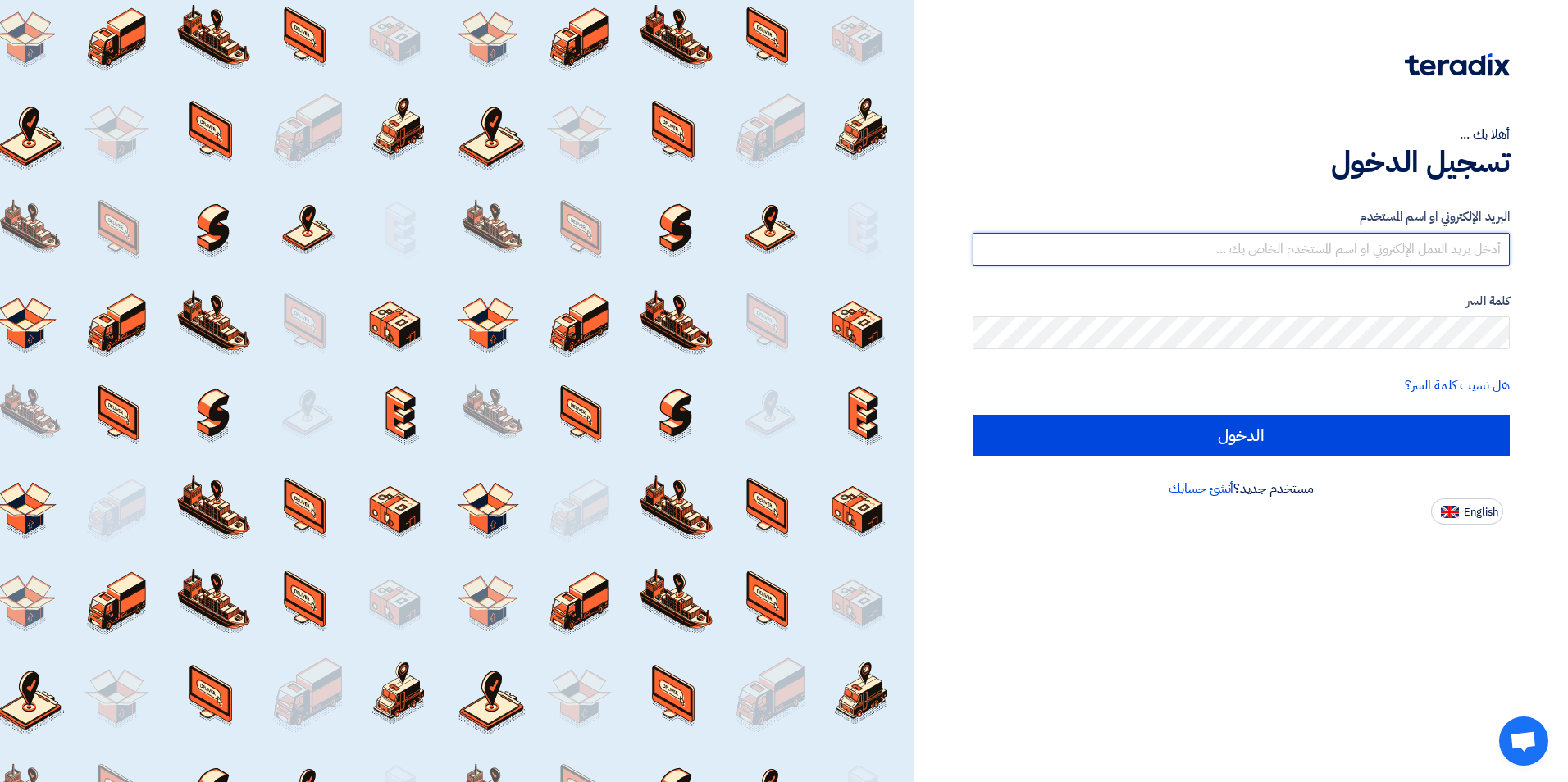
click at [1369, 252] on input "text" at bounding box center [1241, 249] width 537 height 33
click at [1382, 256] on input "bahaa.abuhatab" at bounding box center [1241, 249] width 537 height 33
paste input "@naffco.com"
type input "bahaa.abuhatab@naffco.com"
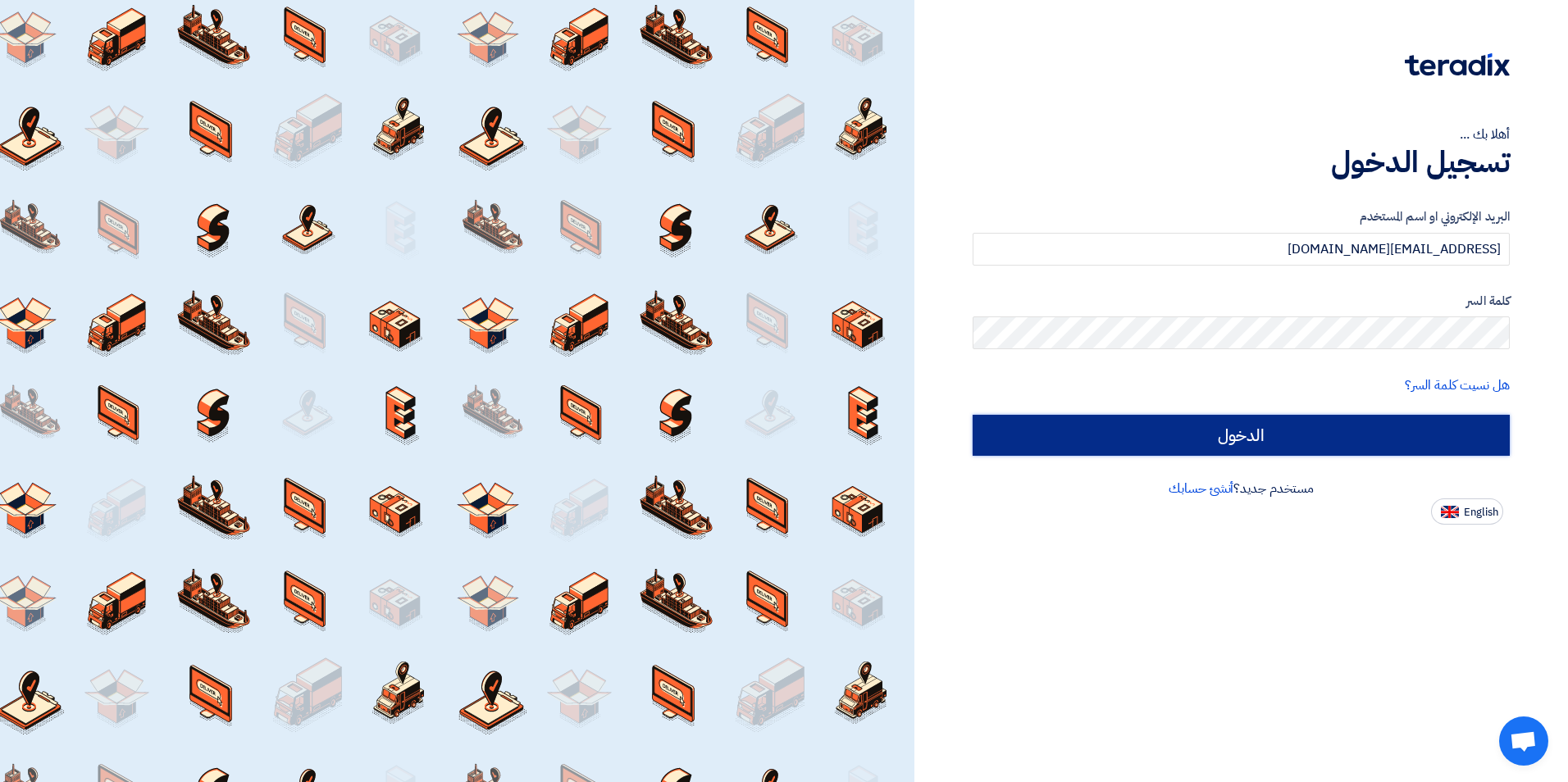
click at [1286, 434] on input "الدخول" at bounding box center [1241, 434] width 537 height 41
type input "Sign in"
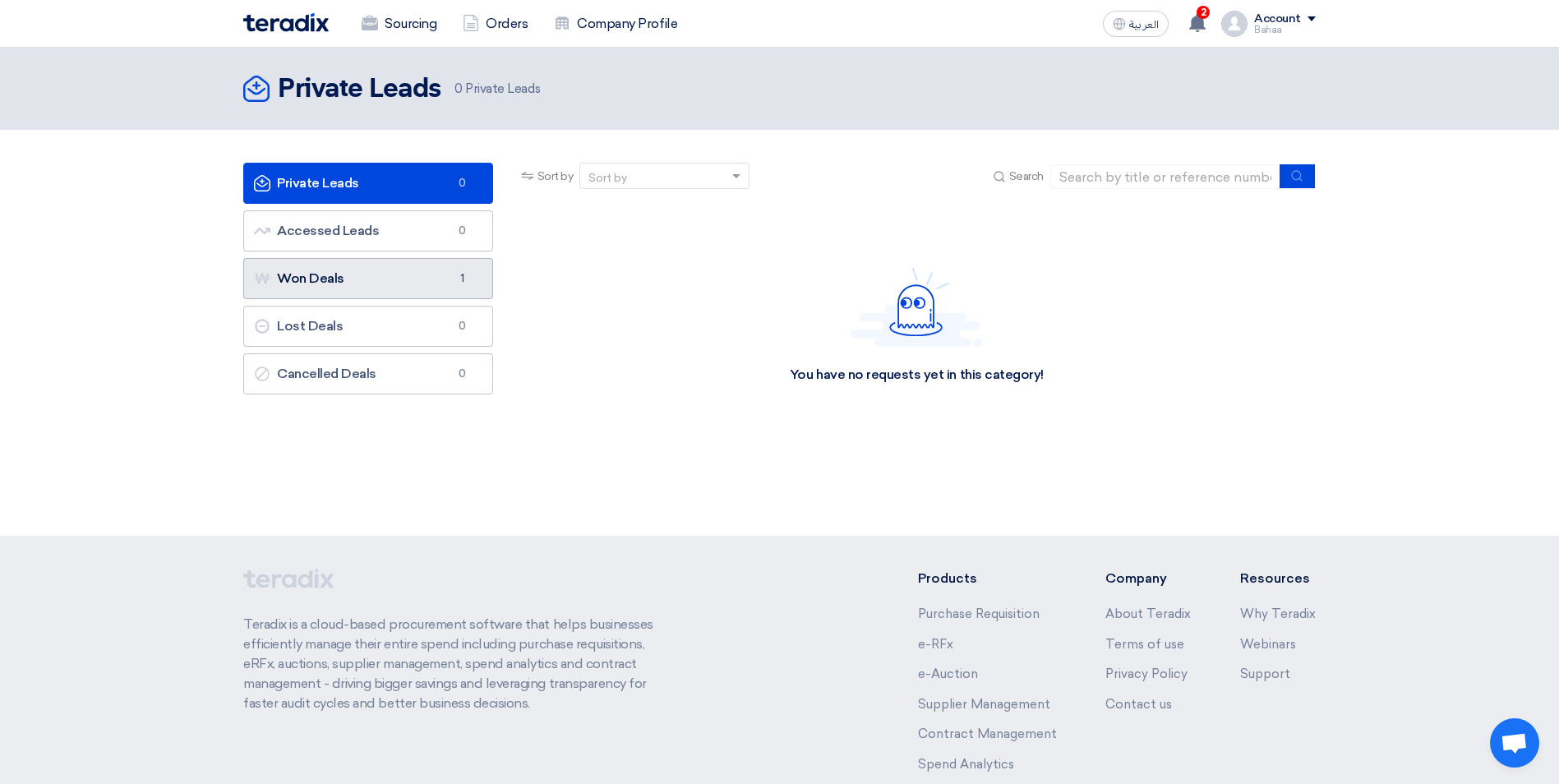
click at [430, 275] on link "Won Deals Won Deals 1" at bounding box center [368, 278] width 250 height 41
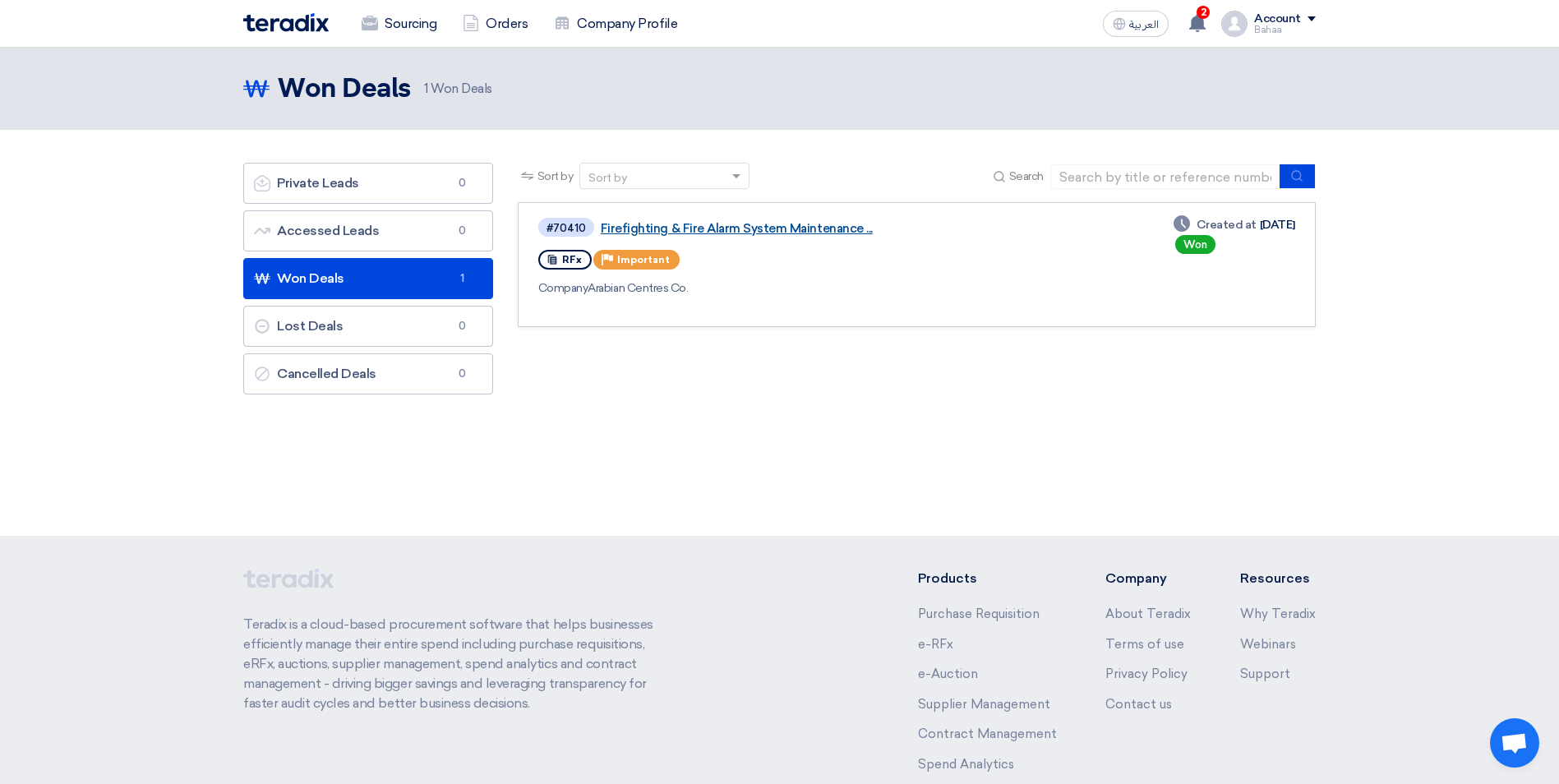
click at [830, 230] on link "Firefighting & Fire Alarm System Maintenance ..." at bounding box center [806, 229] width 411 height 15
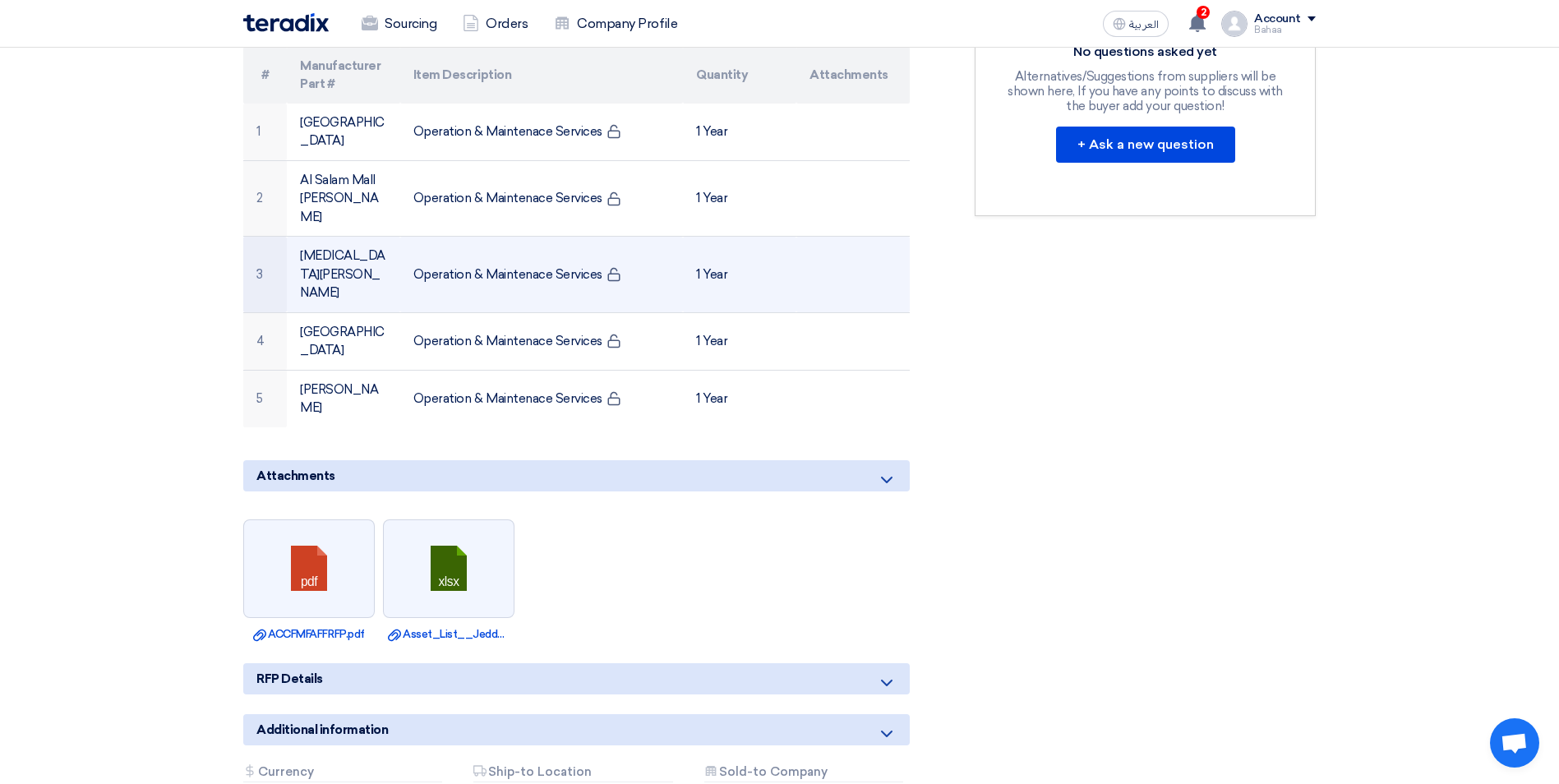
scroll to position [493, 0]
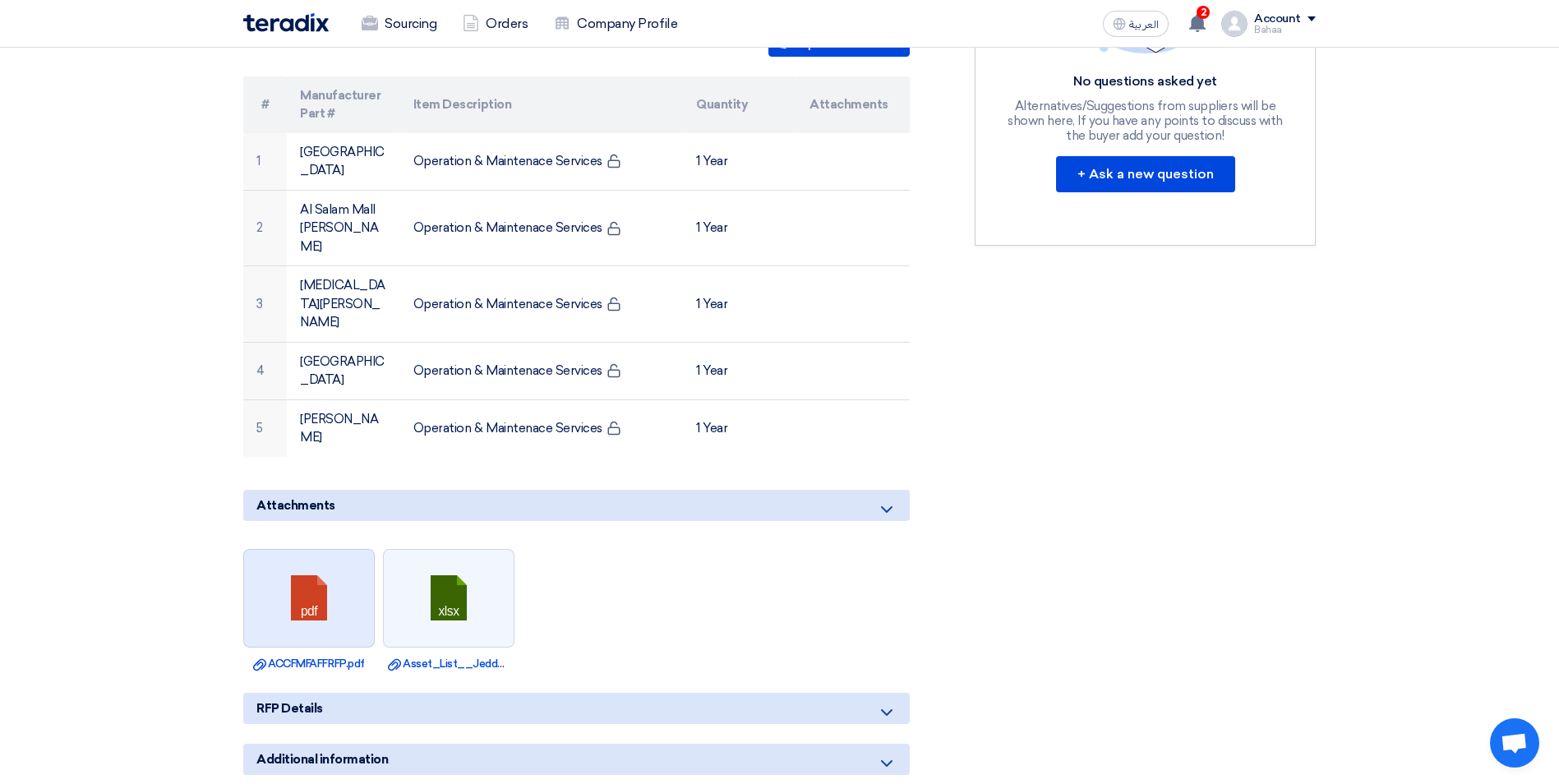
click at [333, 549] on link at bounding box center [309, 599] width 132 height 99
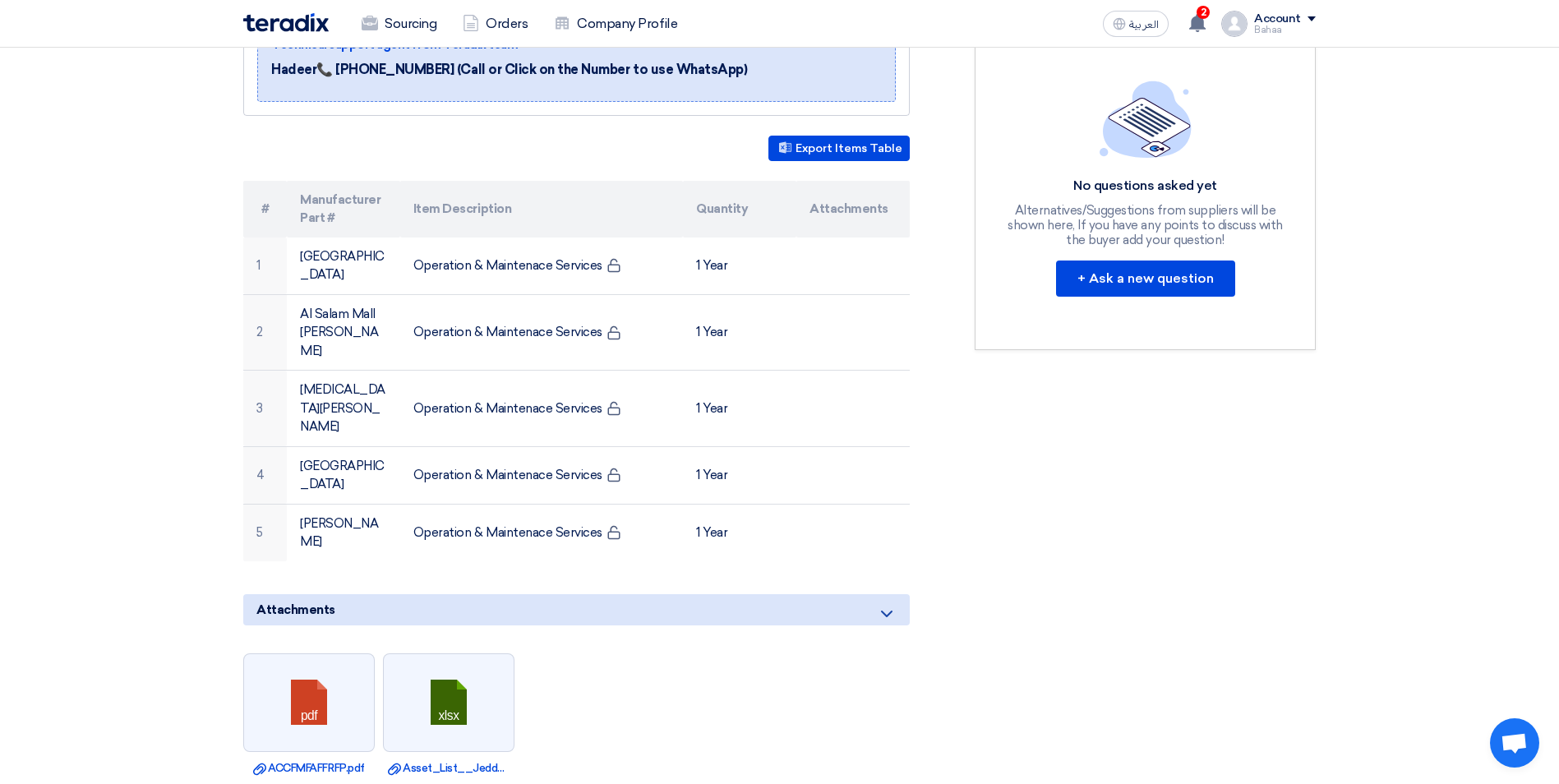
scroll to position [328, 0]
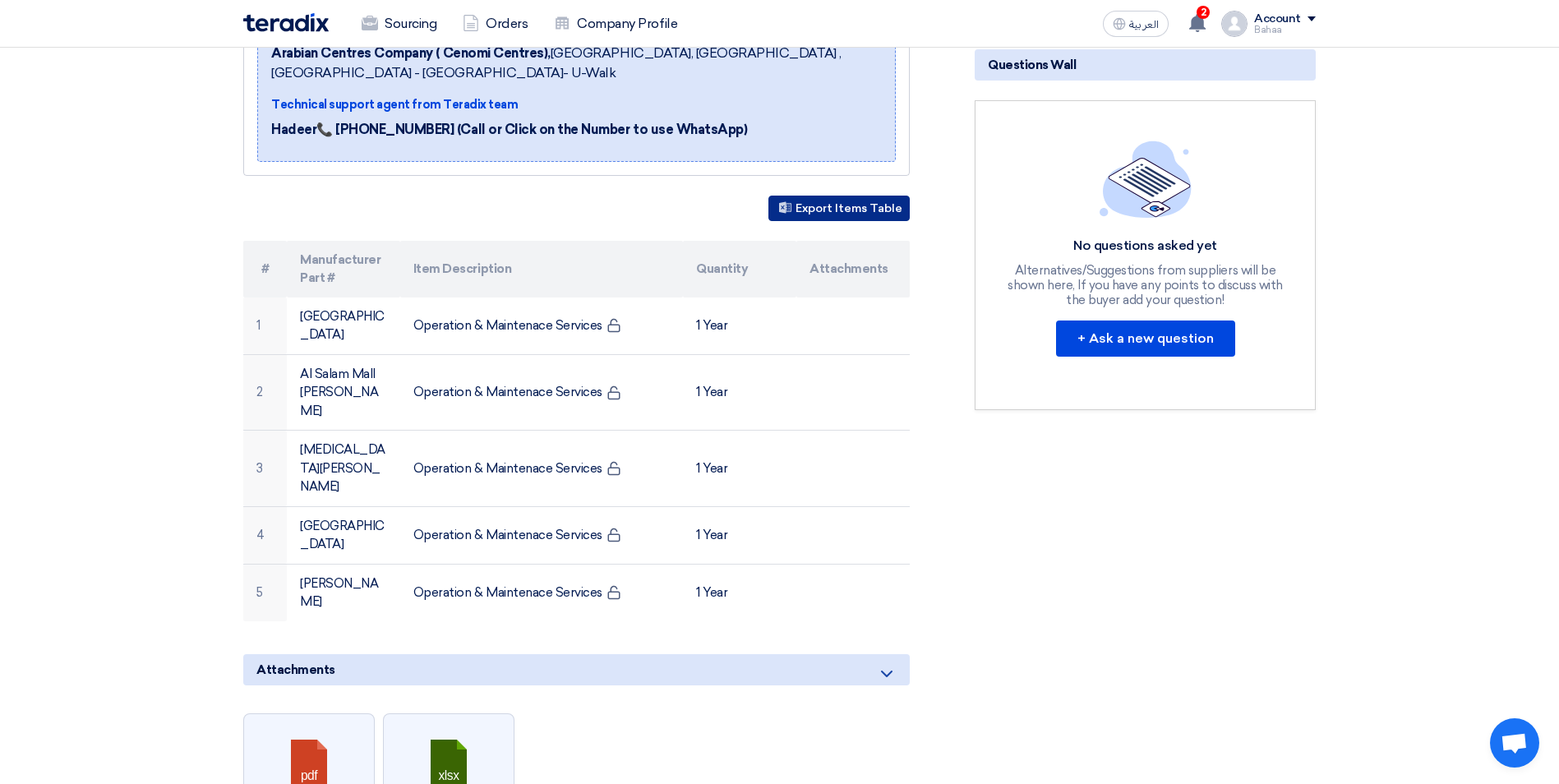
click at [843, 208] on button "Export Items Table" at bounding box center [839, 208] width 142 height 25
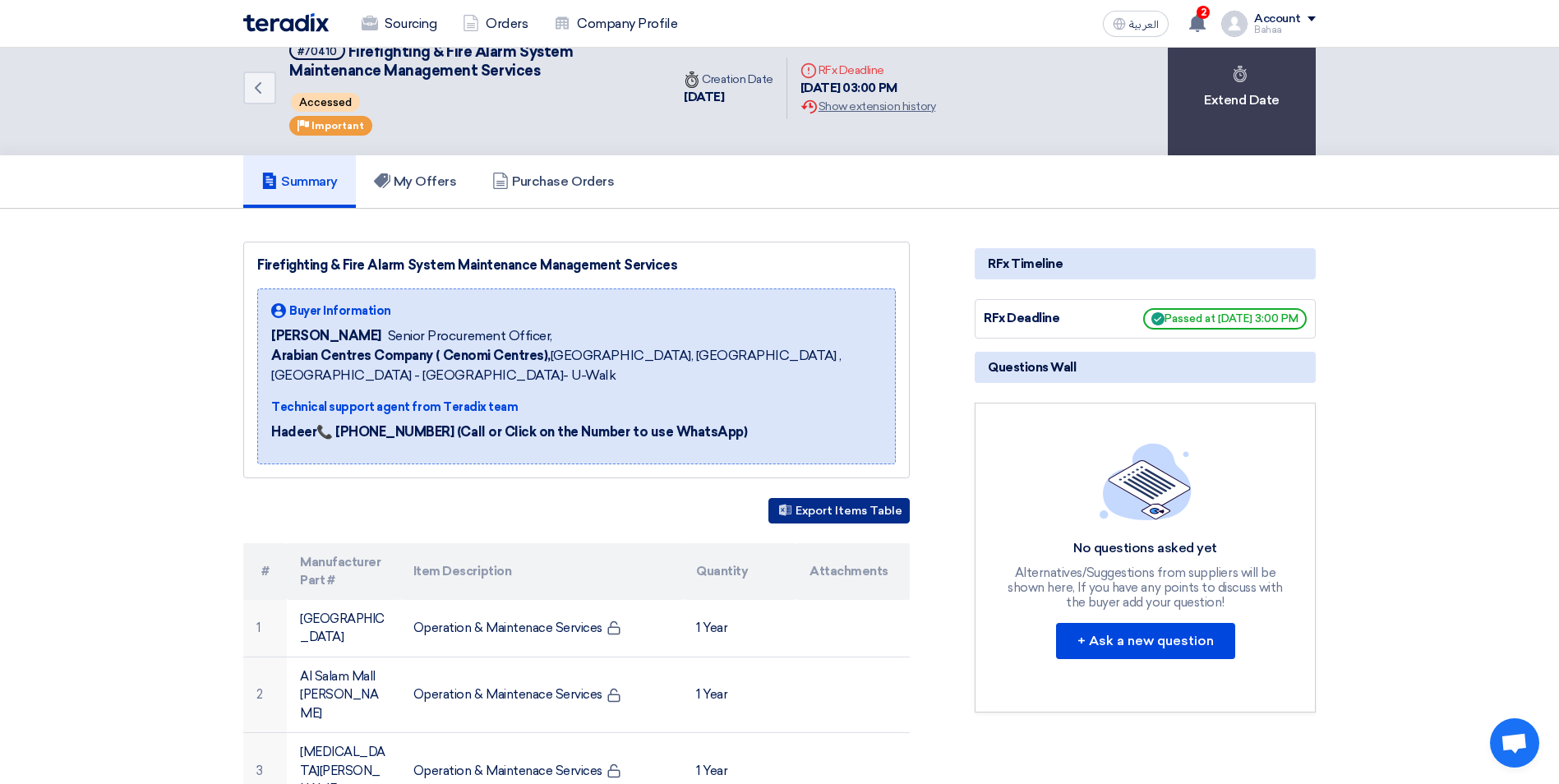
scroll to position [0, 0]
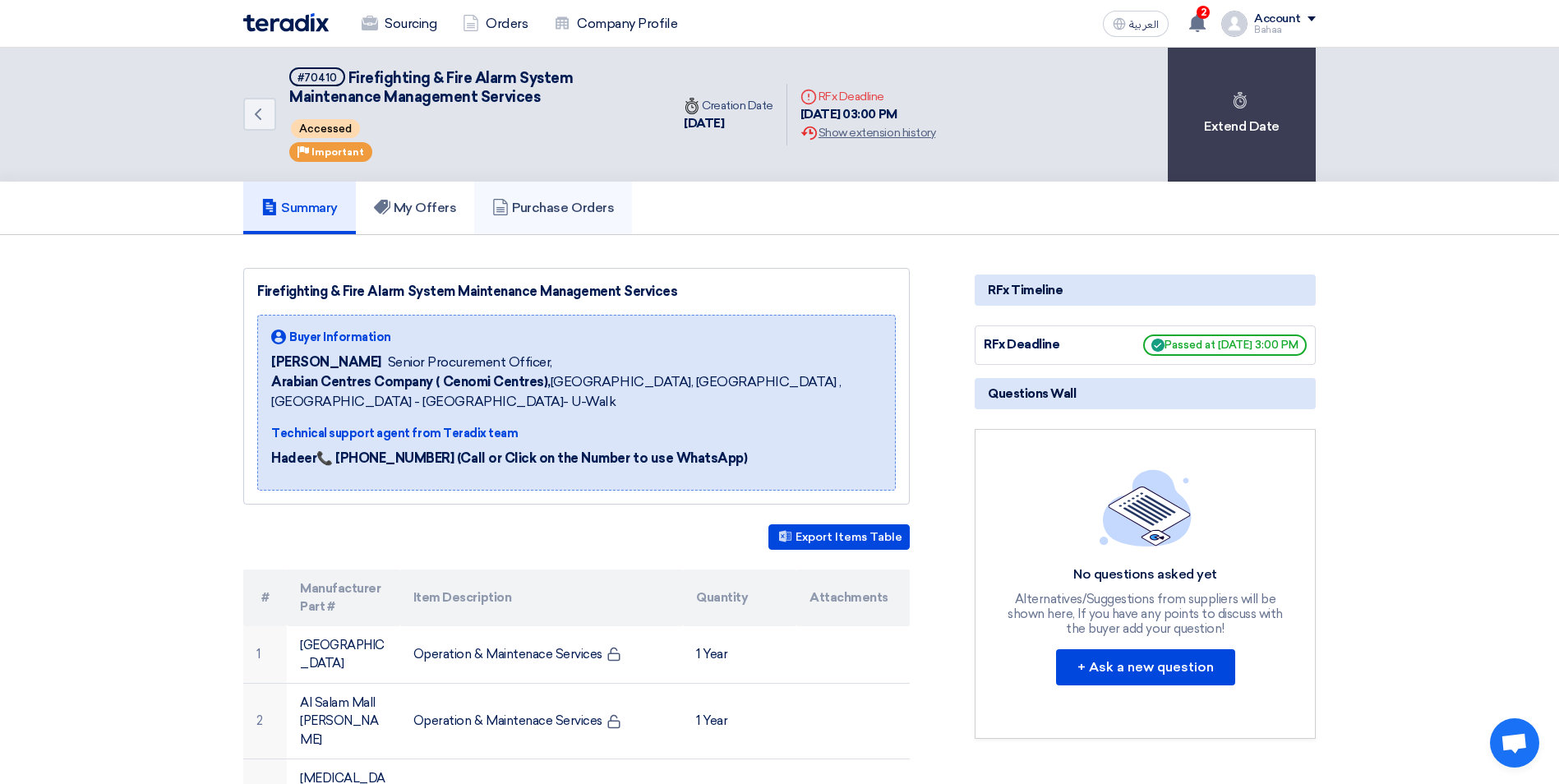
click at [619, 203] on link "Purchase Orders" at bounding box center [553, 208] width 157 height 53
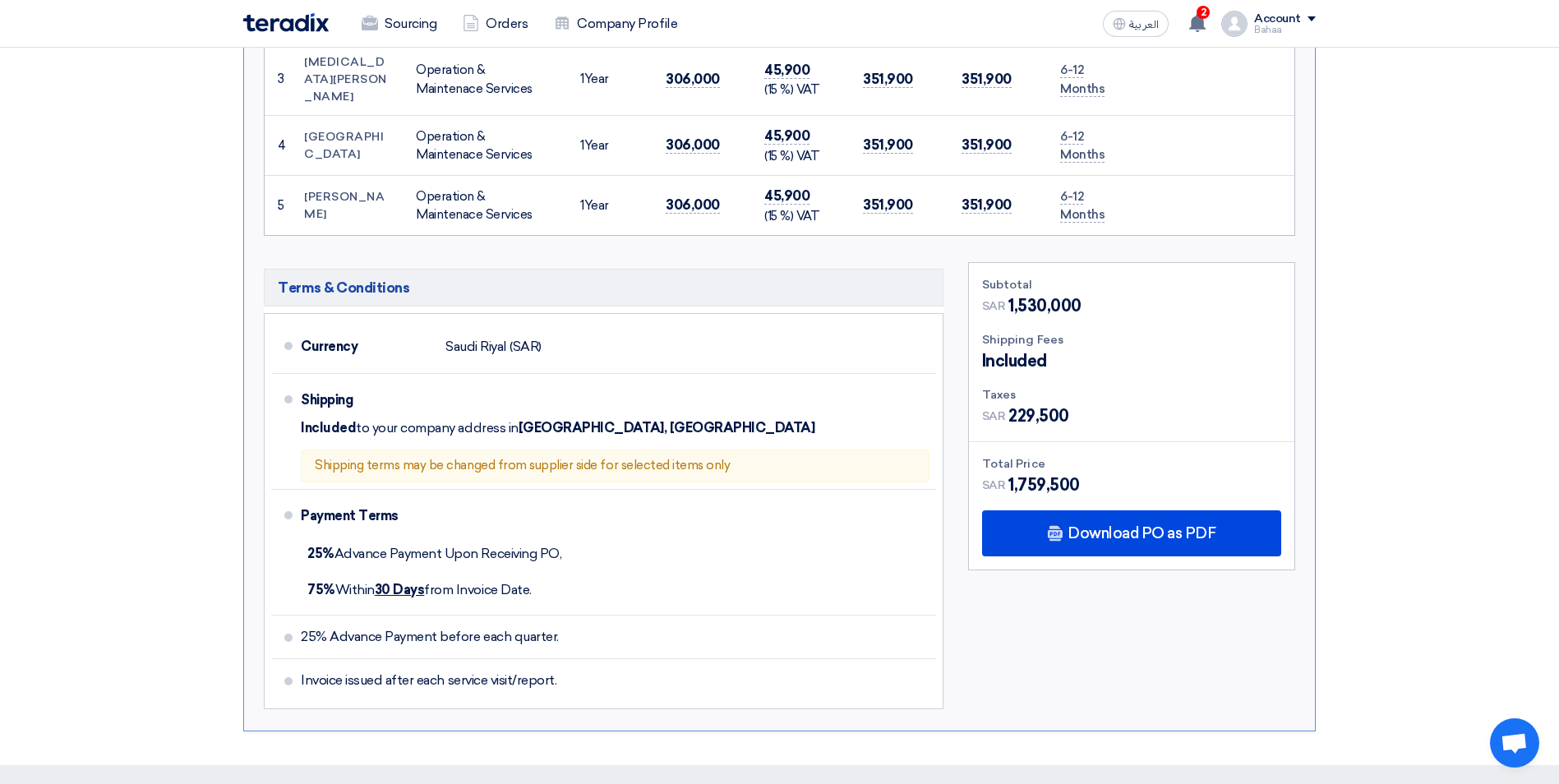
scroll to position [575, 0]
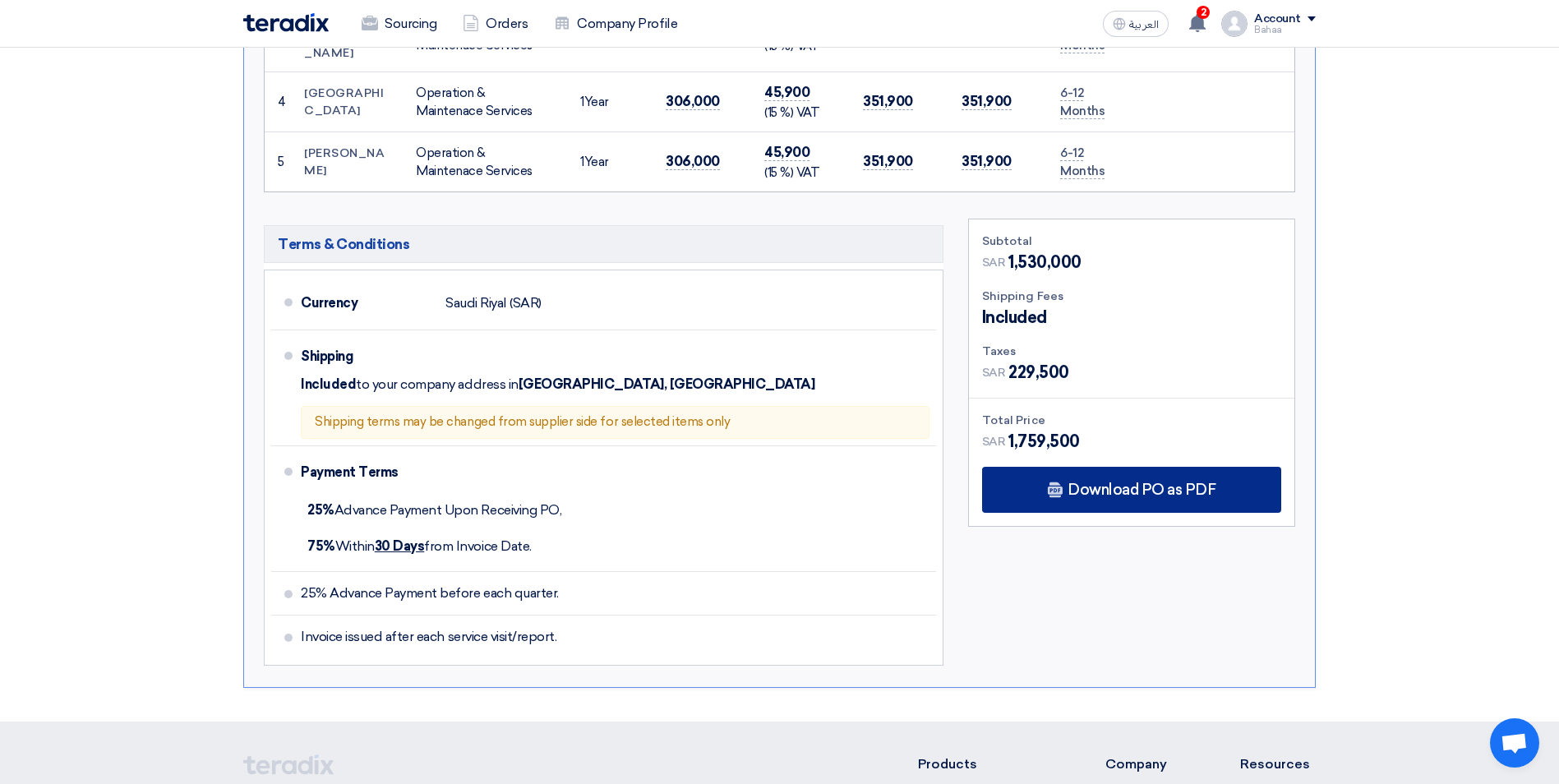
click at [1149, 482] on span "Download PO as PDF" at bounding box center [1141, 490] width 148 height 15
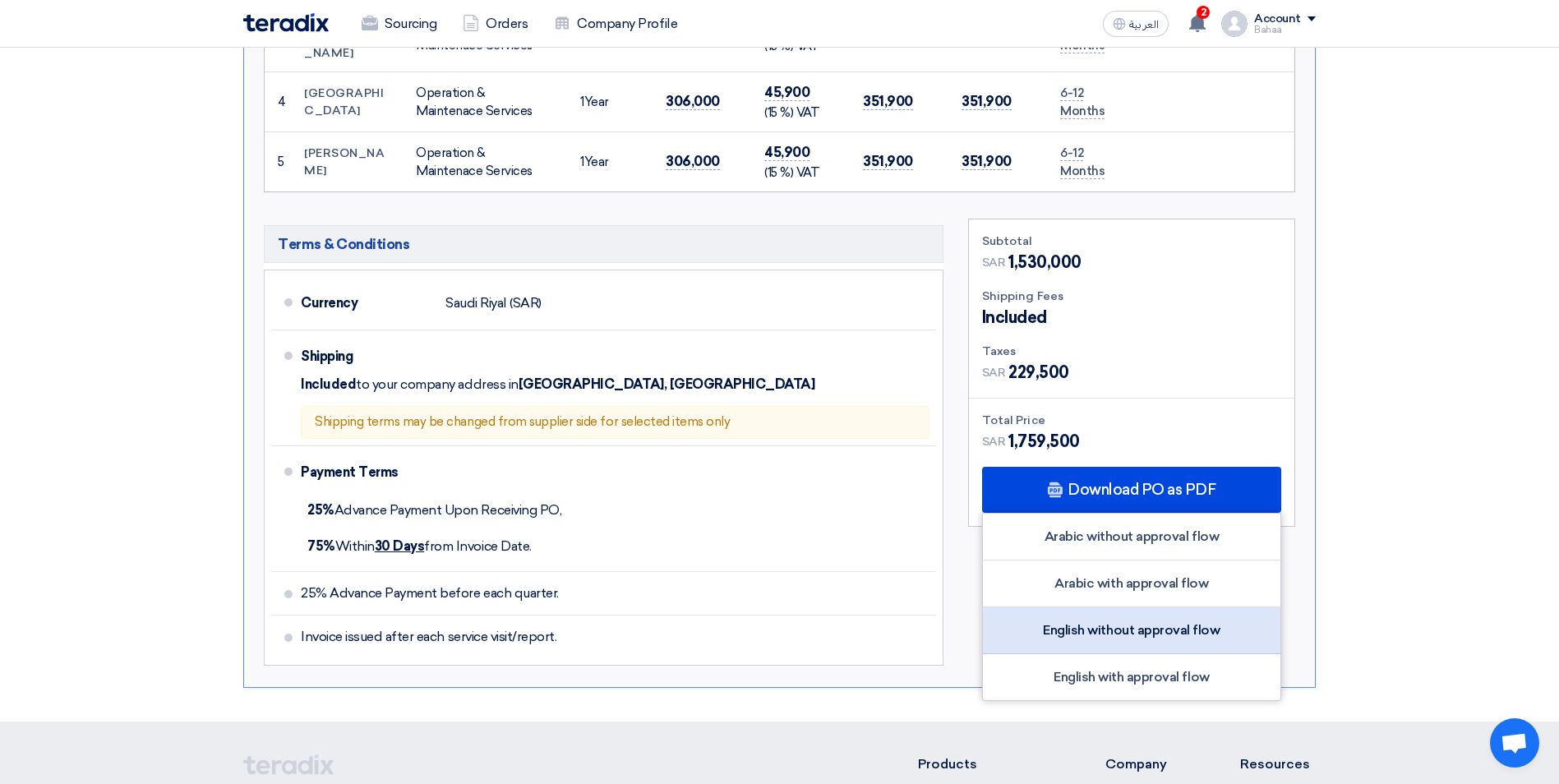
click at [1157, 607] on div "English without approval flow" at bounding box center [1131, 631] width 297 height 47
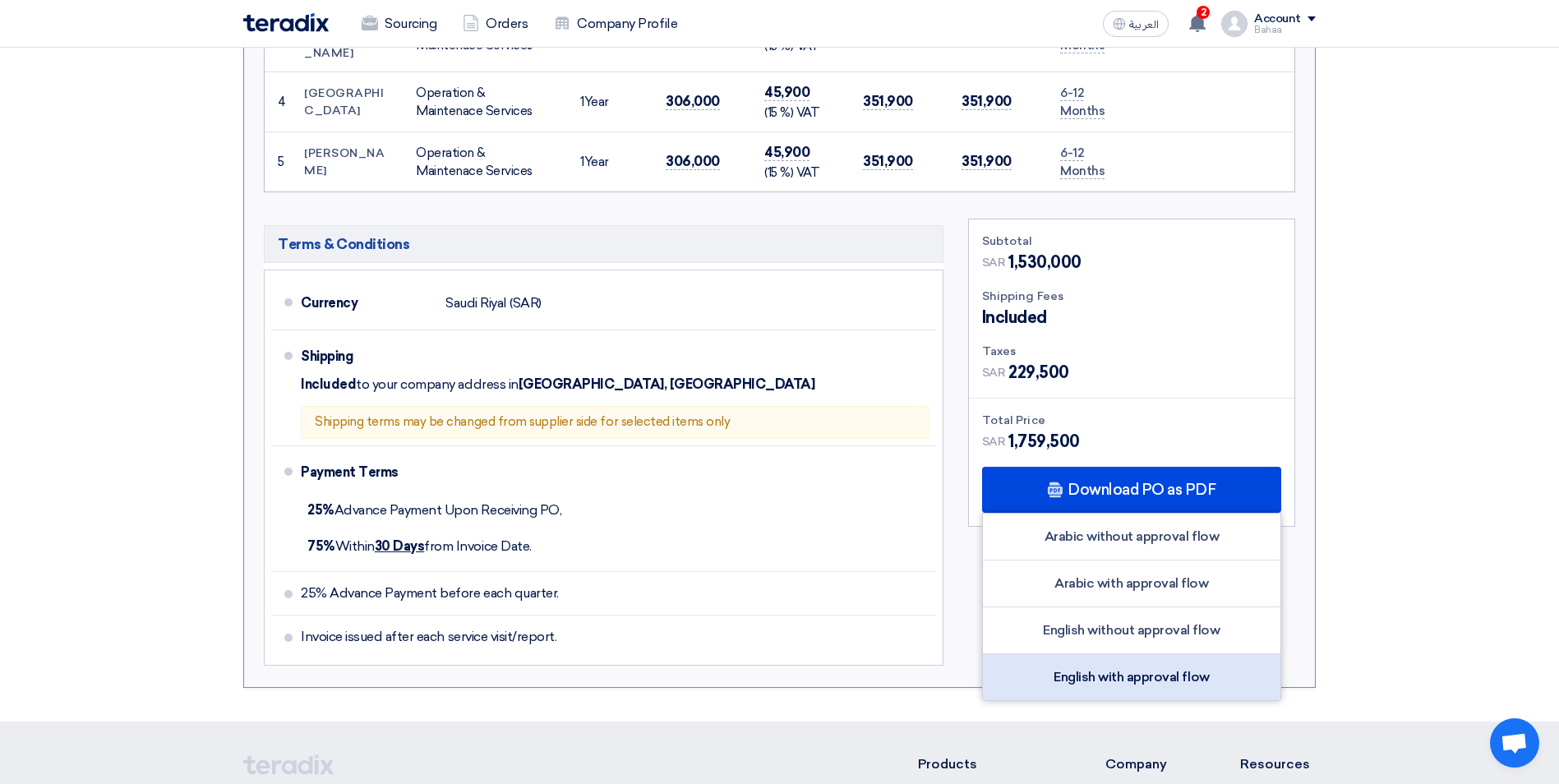
click at [1164, 654] on div "English with approval flow" at bounding box center [1131, 677] width 297 height 46
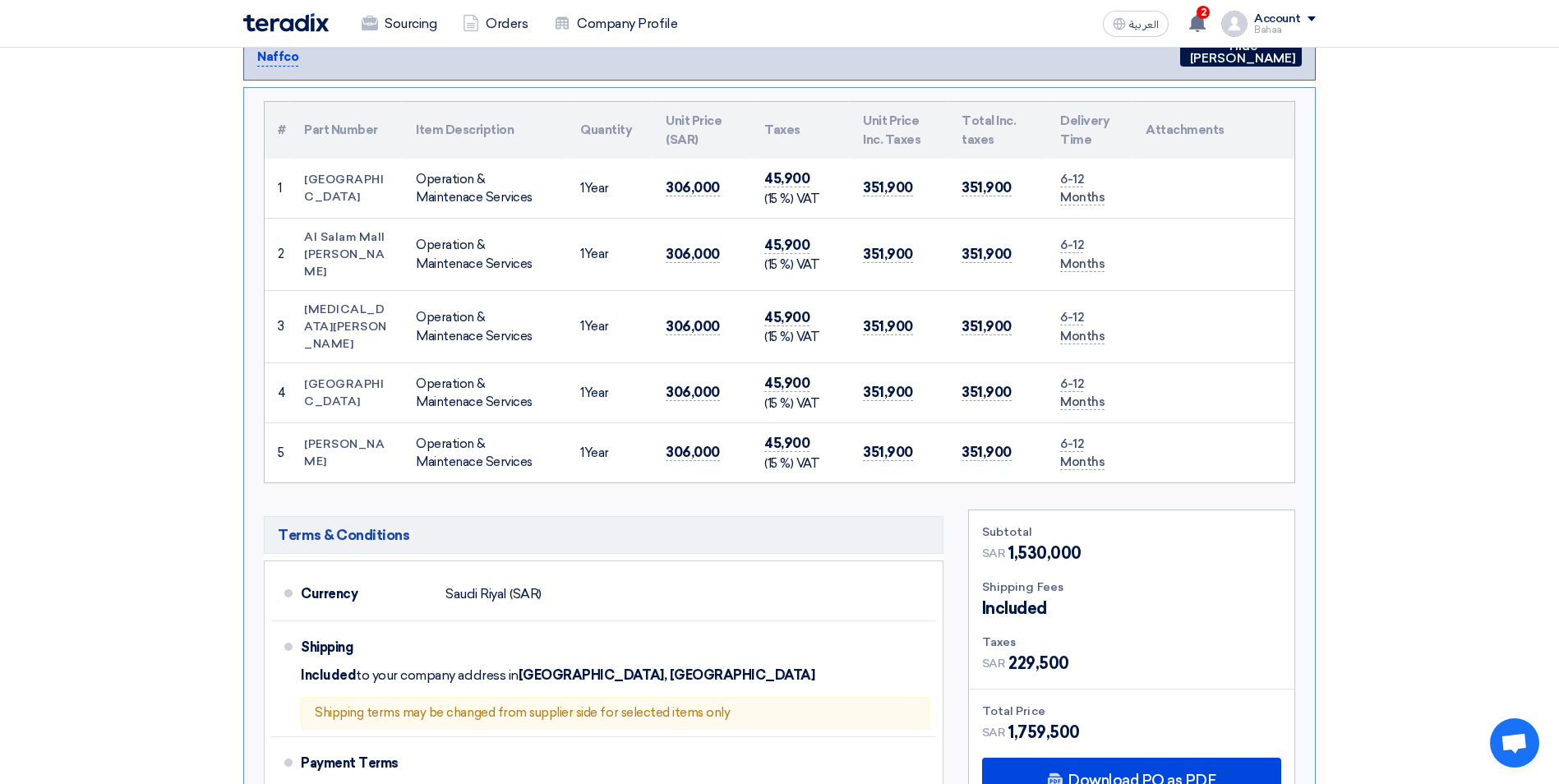
scroll to position [246, 0]
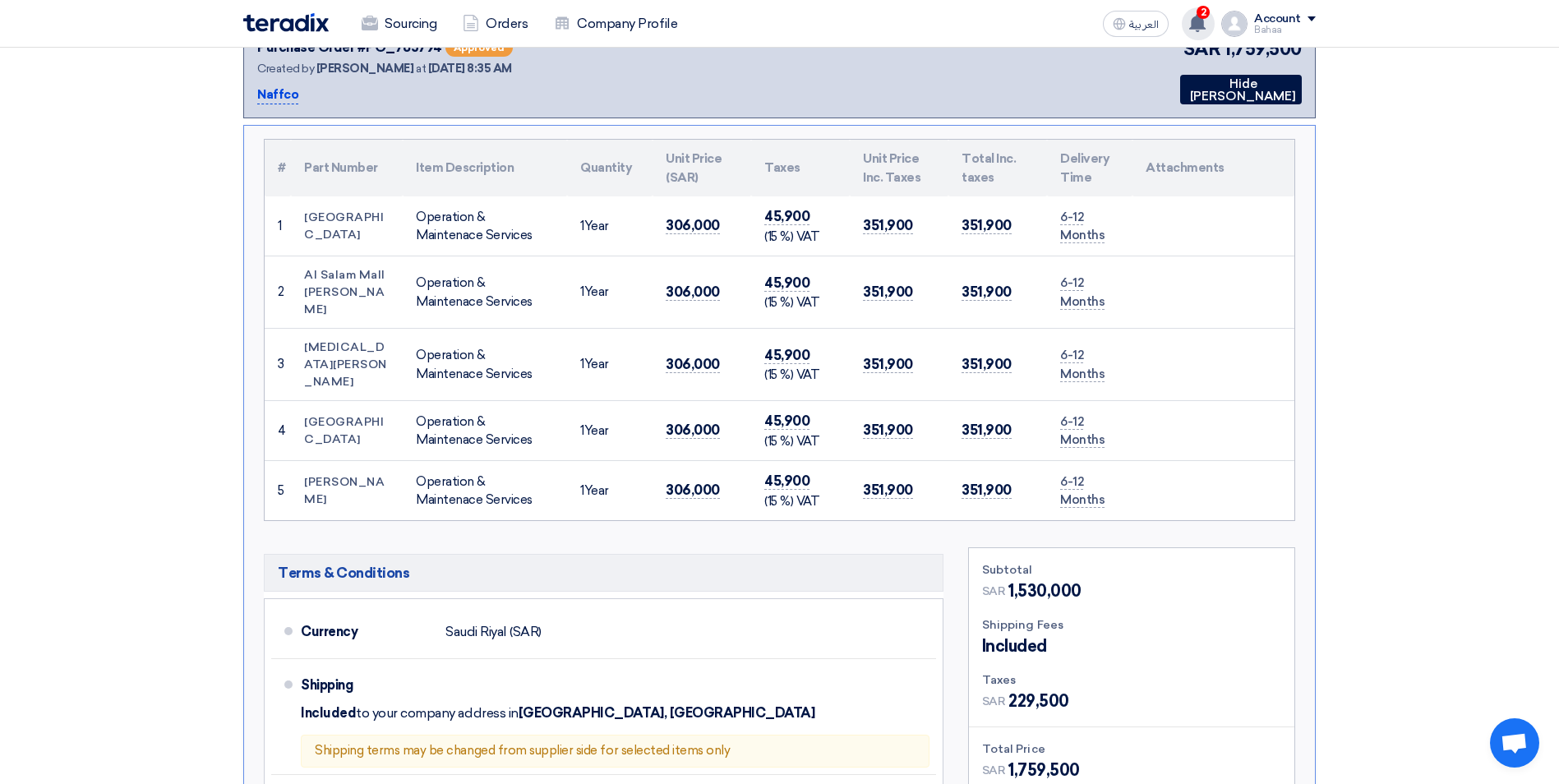
click at [1209, 8] on span "2" at bounding box center [1203, 13] width 13 height 13
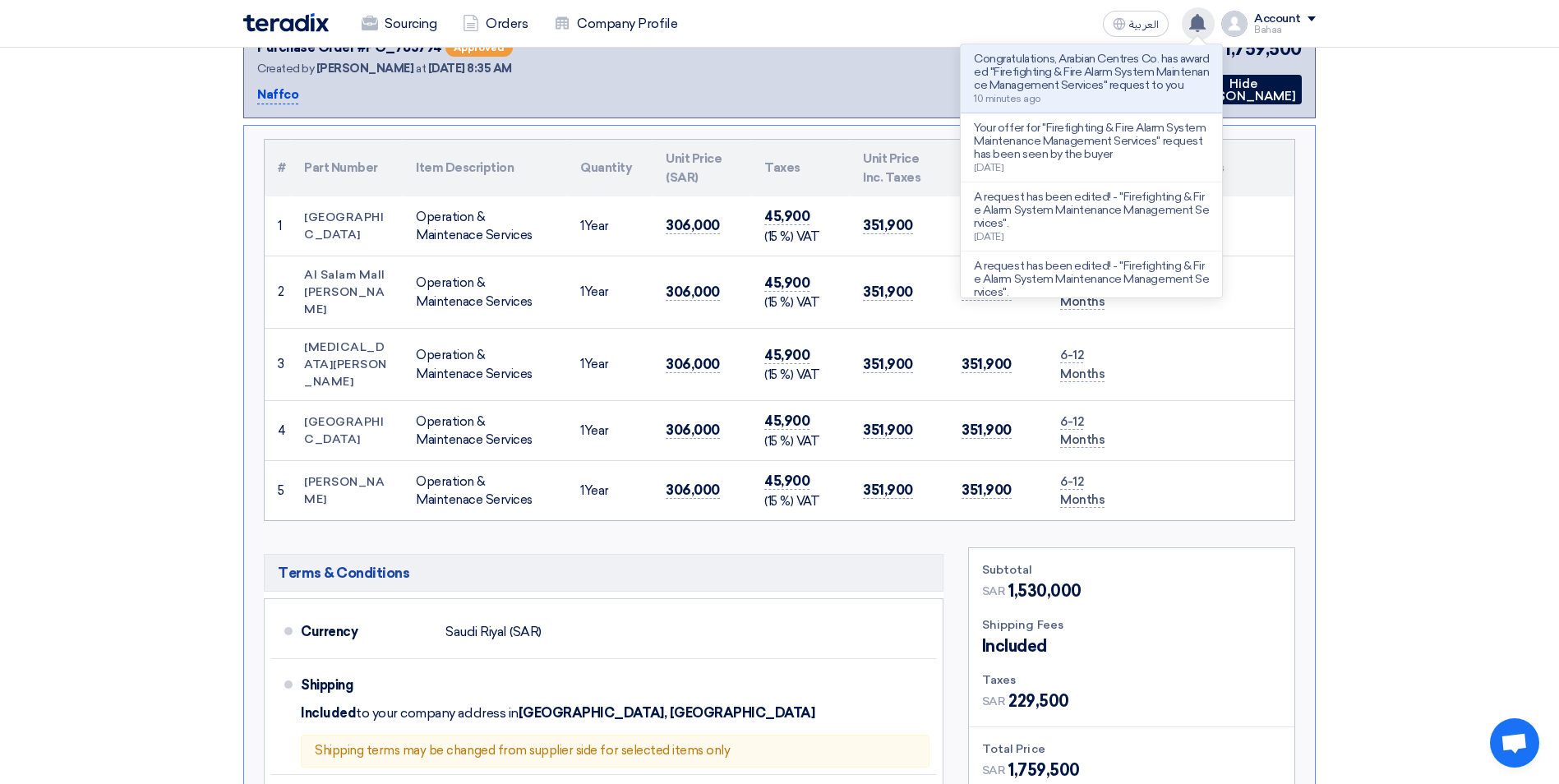
click at [1207, 13] on div "Congratulations, Arabian Centres Co. has awarded "Firefighting & Fire Alarm Sys…" at bounding box center [1198, 23] width 33 height 33
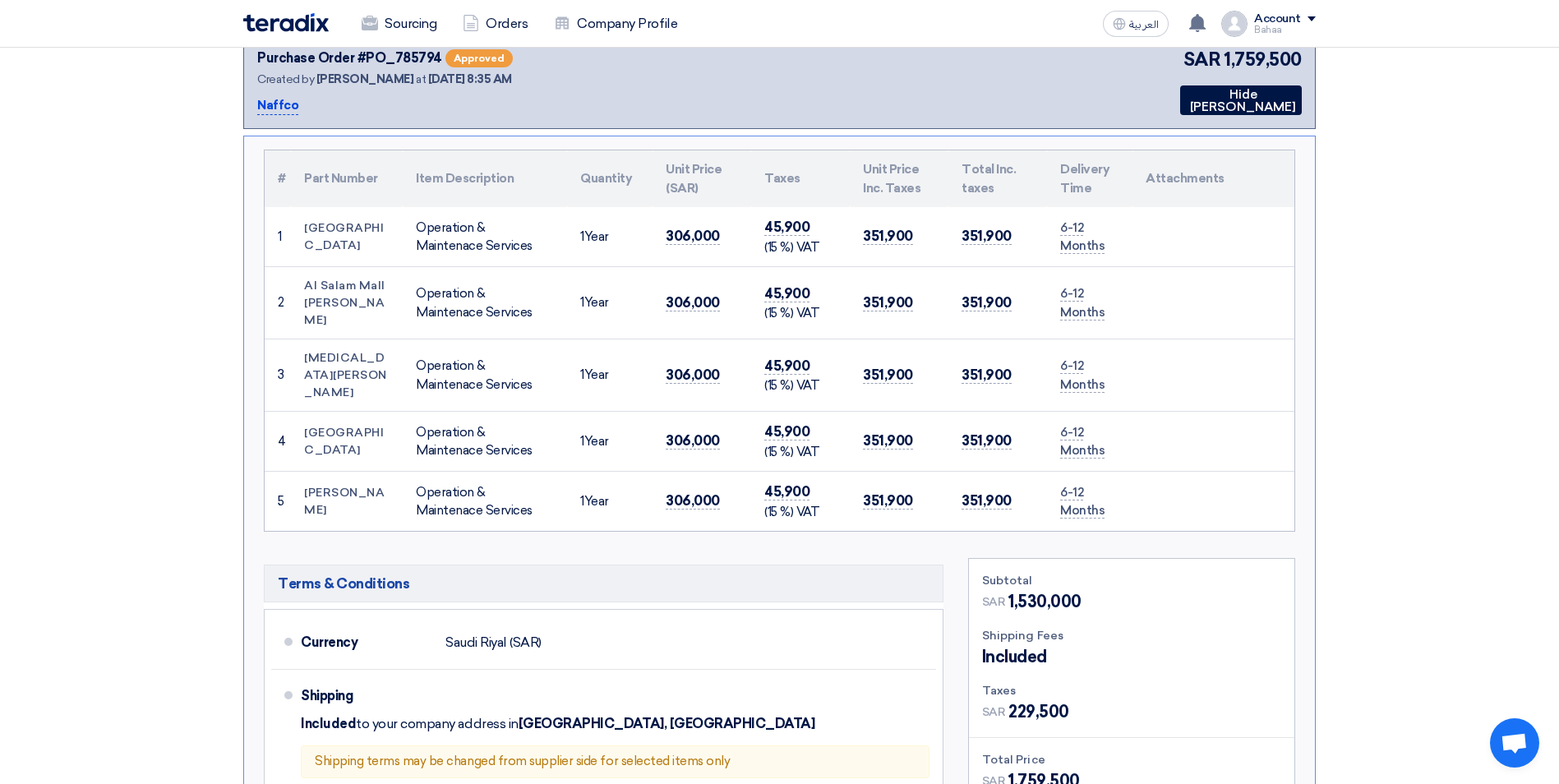
scroll to position [0, 0]
